Goal: Navigation & Orientation: Find specific page/section

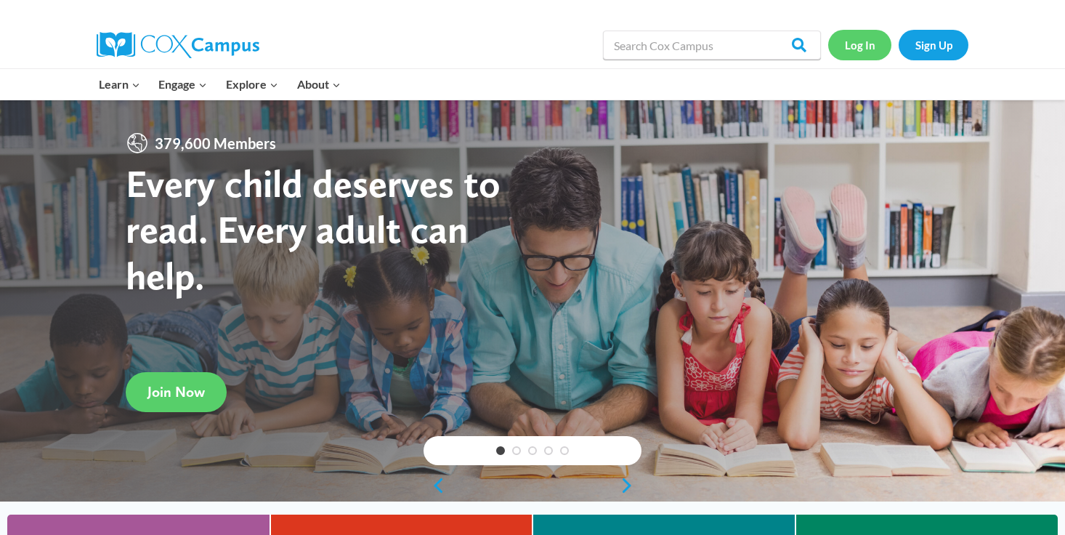
click at [863, 44] on link "Log In" at bounding box center [859, 45] width 63 height 30
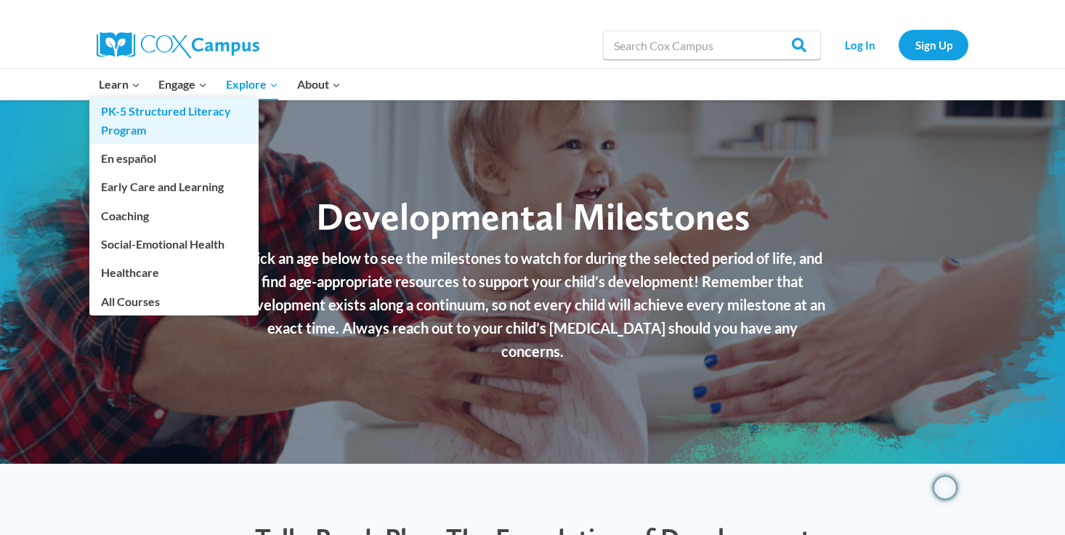
click at [137, 123] on link "PK-5 Structured Literacy Program" at bounding box center [173, 120] width 169 height 46
